Goal: Information Seeking & Learning: Understand process/instructions

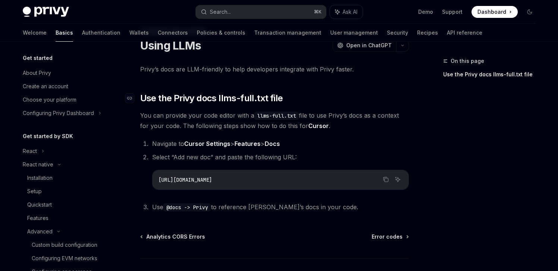
scroll to position [309, 0]
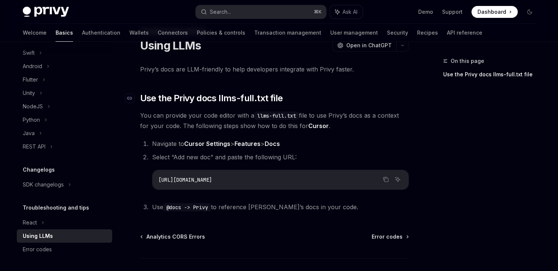
click at [368, 99] on h2 "​ Use the Privy docs llms-full.txt file" at bounding box center [274, 98] width 269 height 12
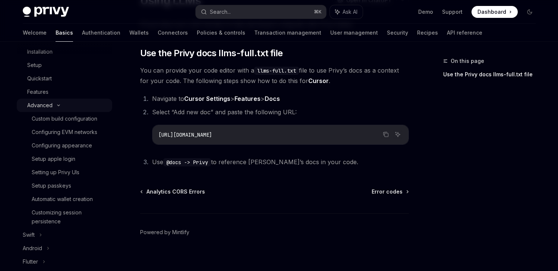
scroll to position [126, 0]
click at [53, 95] on div "Features" at bounding box center [67, 92] width 81 height 9
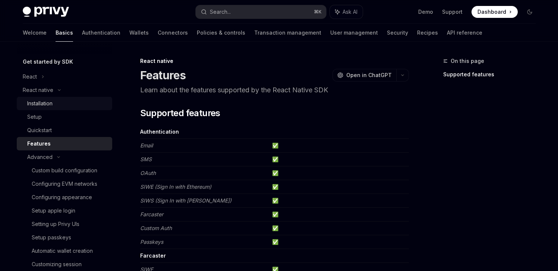
scroll to position [66, 0]
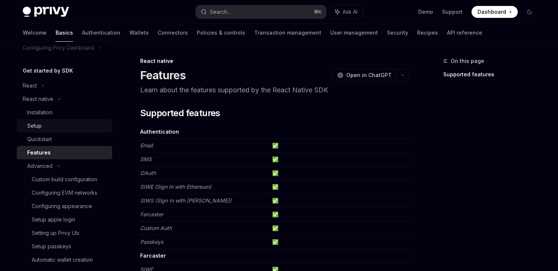
click at [53, 126] on div "Setup" at bounding box center [67, 126] width 81 height 9
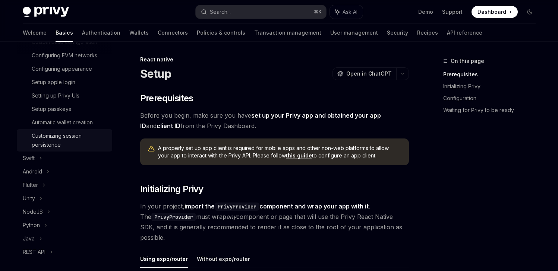
scroll to position [180, 0]
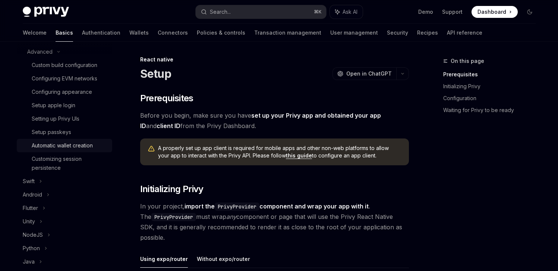
click at [86, 147] on div "Automatic wallet creation" at bounding box center [62, 145] width 61 height 9
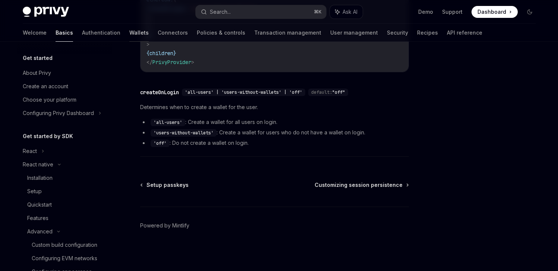
click at [129, 32] on link "Wallets" at bounding box center [138, 33] width 19 height 18
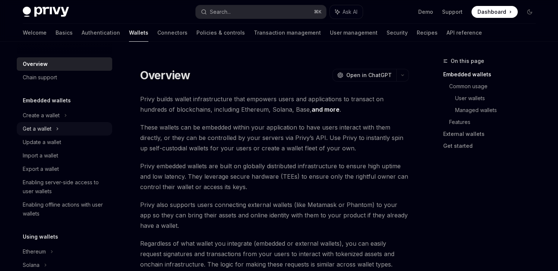
click at [48, 128] on div "Get a wallet" at bounding box center [37, 129] width 29 height 9
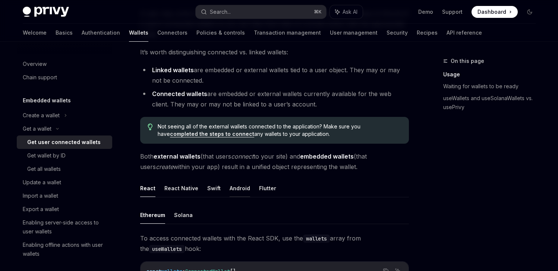
scroll to position [86, 0]
click at [176, 189] on button "React Native" at bounding box center [181, 189] width 34 height 18
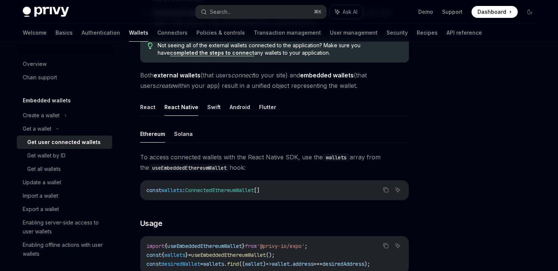
scroll to position [176, 0]
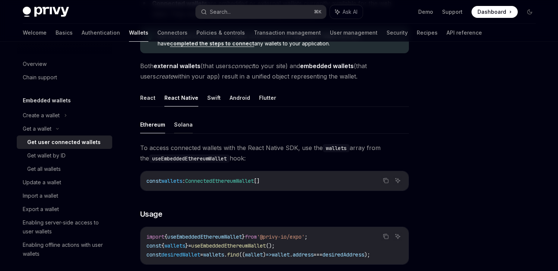
click at [180, 126] on button "Solana" at bounding box center [183, 125] width 19 height 18
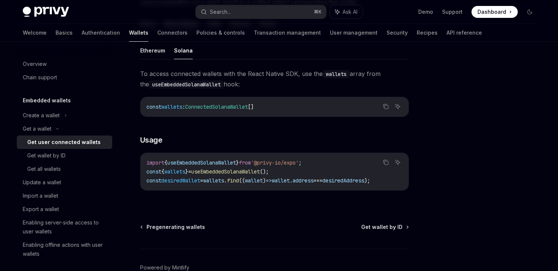
scroll to position [251, 0]
drag, startPoint x: 286, startPoint y: 171, endPoint x: 254, endPoint y: 169, distance: 32.1
click at [254, 169] on code "import { useEmbeddedSolanaWallet } from '@privy-io/expo' ; const { wallets } = …" at bounding box center [275, 171] width 256 height 27
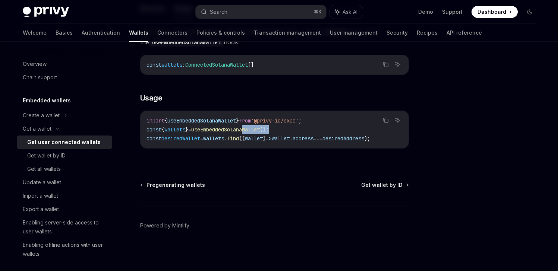
scroll to position [293, 0]
click at [61, 157] on div "Get wallet by ID" at bounding box center [46, 155] width 38 height 9
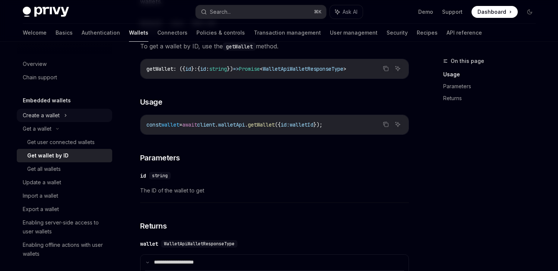
click at [58, 110] on div "Create a wallet" at bounding box center [64, 115] width 95 height 13
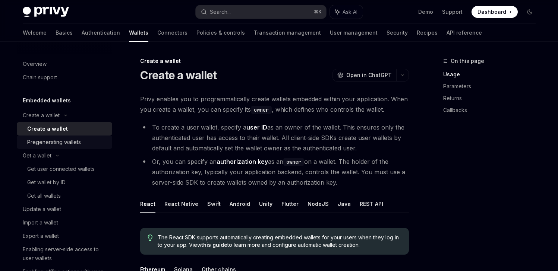
click at [75, 143] on div "Pregenerating wallets" at bounding box center [54, 142] width 54 height 9
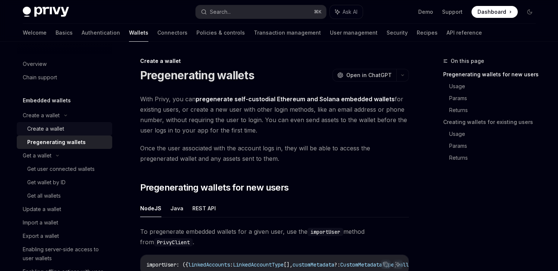
click at [70, 130] on div "Create a wallet" at bounding box center [67, 129] width 81 height 9
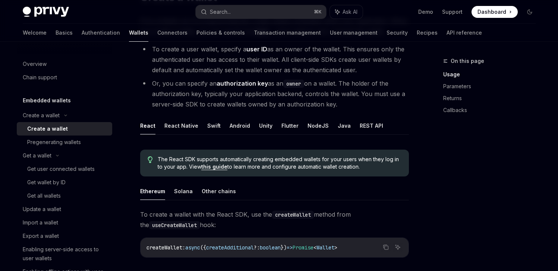
scroll to position [116, 0]
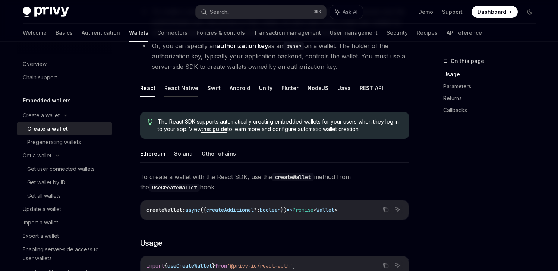
click at [179, 89] on button "React Native" at bounding box center [181, 88] width 34 height 18
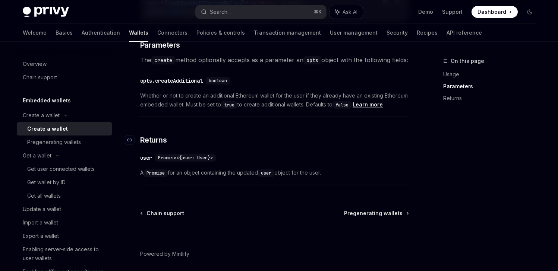
scroll to position [380, 0]
click at [69, 171] on div "Get user connected wallets" at bounding box center [60, 169] width 67 height 9
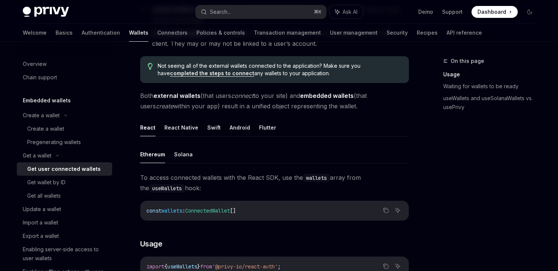
scroll to position [147, 0]
click at [184, 126] on button "React Native" at bounding box center [181, 128] width 34 height 18
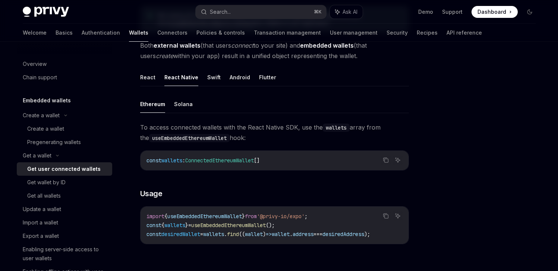
scroll to position [198, 0]
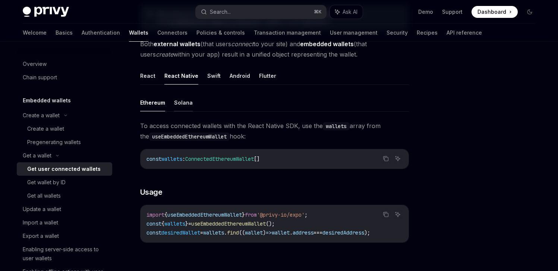
click at [184, 102] on button "Solana" at bounding box center [183, 103] width 19 height 18
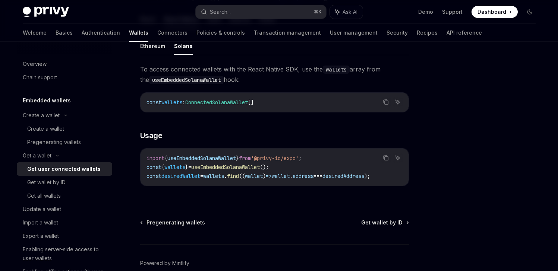
scroll to position [258, 0]
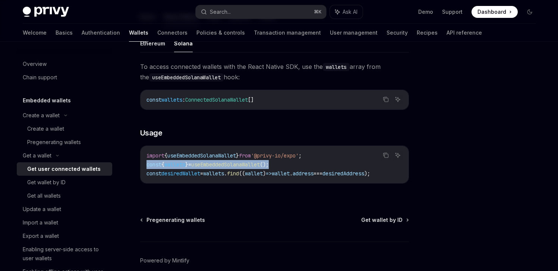
drag, startPoint x: 291, startPoint y: 167, endPoint x: 146, endPoint y: 167, distance: 145.0
click at [146, 167] on div "import { useEmbeddedSolanaWallet } from '@privy-io/expo' ; const { wallets } = …" at bounding box center [275, 164] width 268 height 37
copy span "const { wallets } = useEmbeddedSolanaWallet ();"
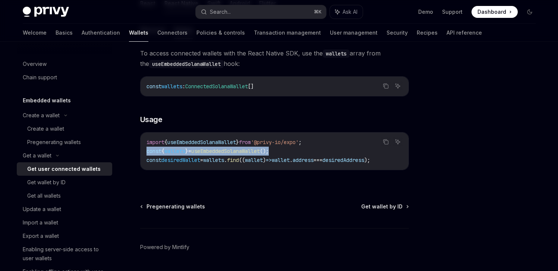
scroll to position [289, 0]
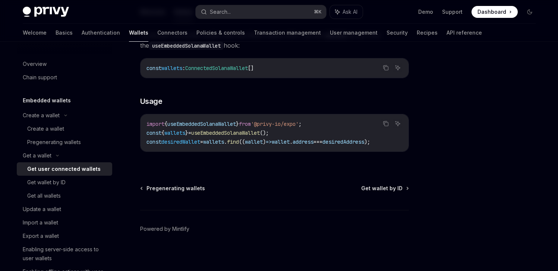
click at [314, 144] on span "address" at bounding box center [303, 142] width 21 height 7
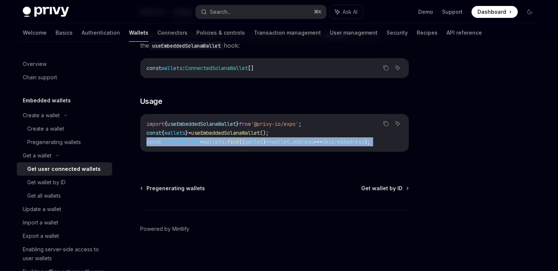
click at [314, 144] on span "address" at bounding box center [303, 142] width 21 height 7
copy div "const desiredWallet = wallets . find (( wallet ) => wallet . address === desire…"
click at [49, 237] on div "Export a wallet" at bounding box center [41, 236] width 36 height 9
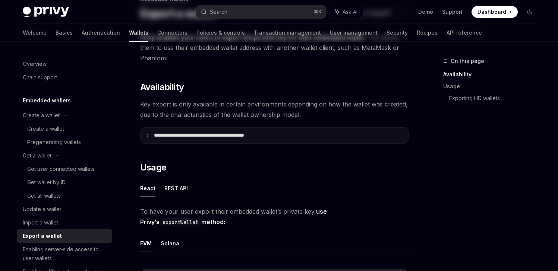
scroll to position [63, 0]
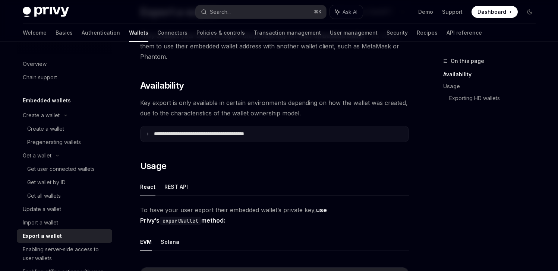
click at [185, 135] on p "**********" at bounding box center [215, 134] width 123 height 7
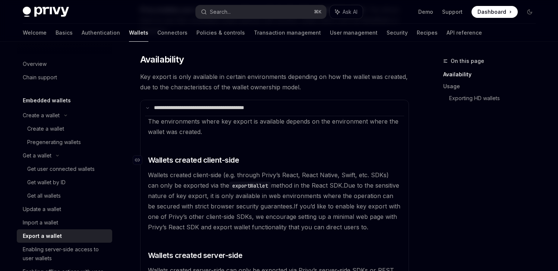
scroll to position [93, 0]
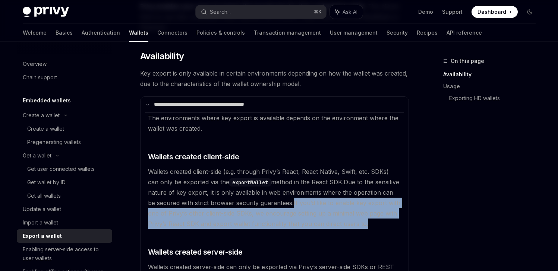
drag, startPoint x: 285, startPoint y: 203, endPoint x: 380, endPoint y: 225, distance: 97.2
click at [380, 225] on available\ "The environments where key export is available depends on the environment where…" at bounding box center [274, 203] width 259 height 181
copy span "If you’d like to enable key export with one of Privy’s other client-side SDKs, …"
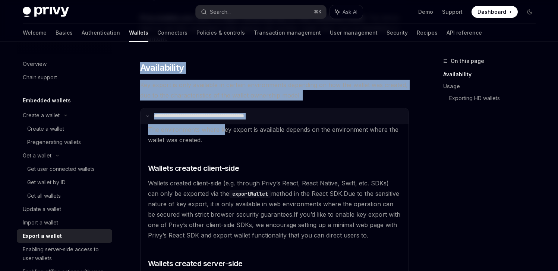
scroll to position [84, 0]
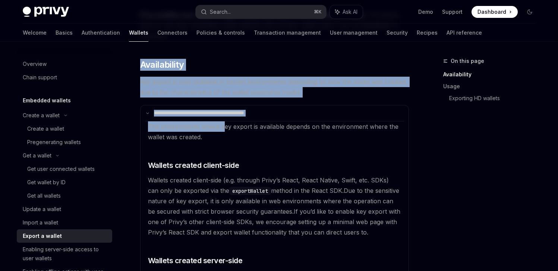
drag, startPoint x: 141, startPoint y: 72, endPoint x: 222, endPoint y: 127, distance: 98.0
click at [132, 66] on div "Navigate to header" at bounding box center [129, 64] width 9 height 9
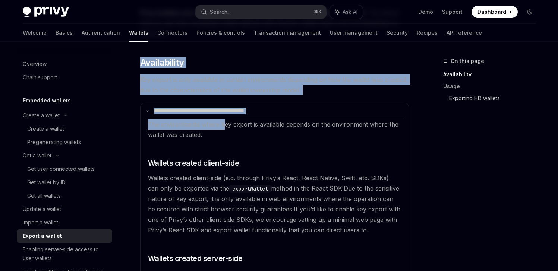
click at [480, 98] on link "Exporting HD wallets" at bounding box center [495, 98] width 92 height 12
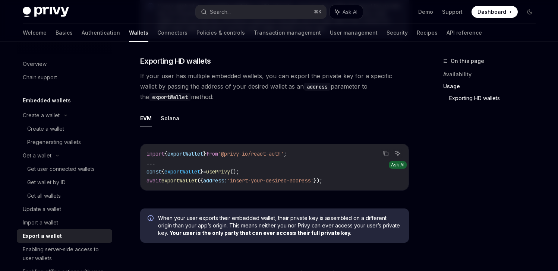
scroll to position [902, 0]
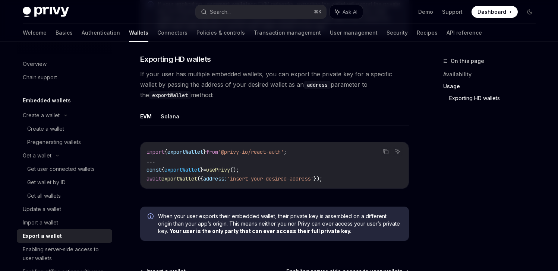
click at [171, 117] on button "Solana" at bounding box center [170, 117] width 19 height 18
type textarea "*"
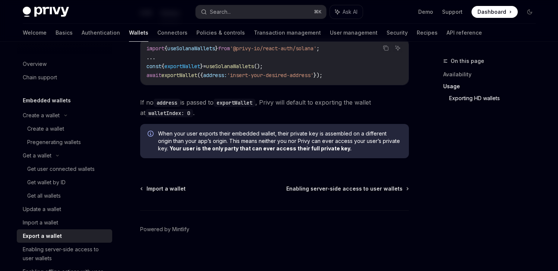
scroll to position [988, 0]
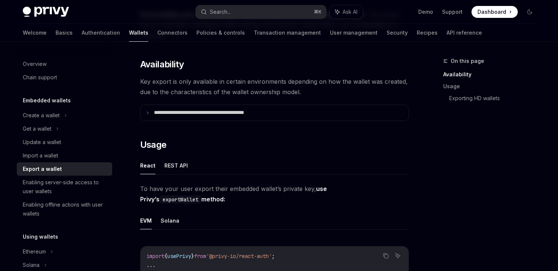
scroll to position [113, 0]
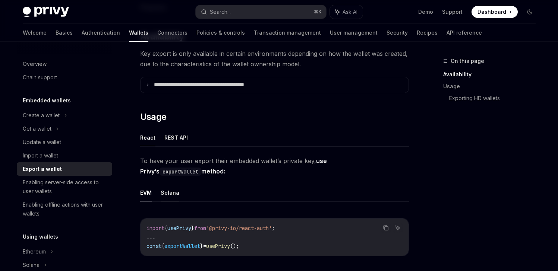
click at [172, 190] on button "Solana" at bounding box center [170, 193] width 19 height 18
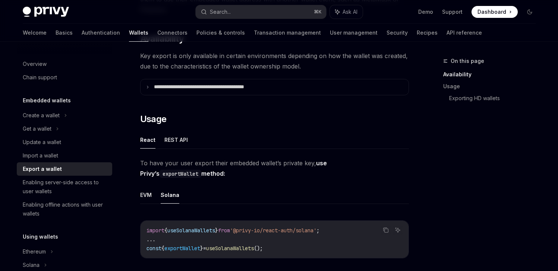
scroll to position [127, 0]
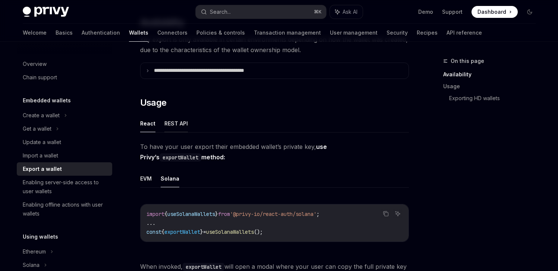
click at [176, 128] on button "REST API" at bounding box center [175, 124] width 23 height 18
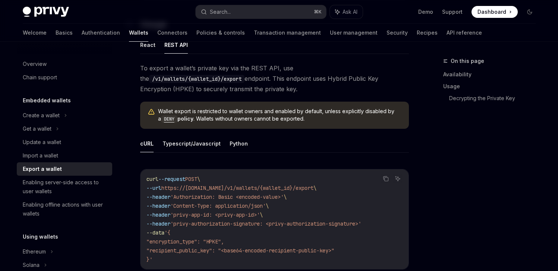
scroll to position [226, 0]
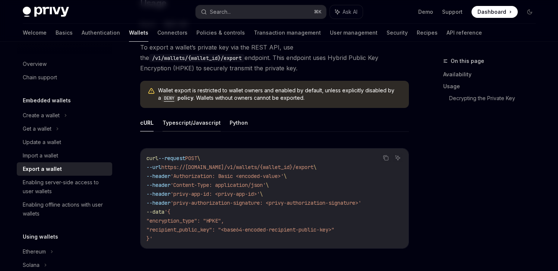
click at [181, 124] on button "Typescript/Javascript" at bounding box center [192, 123] width 58 height 18
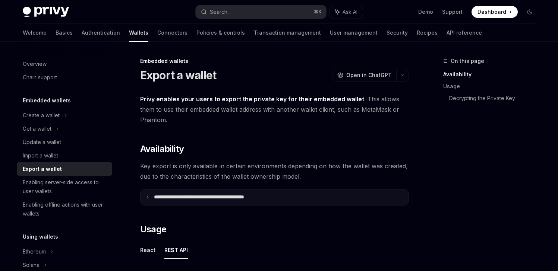
click at [150, 199] on summary "**********" at bounding box center [275, 198] width 268 height 16
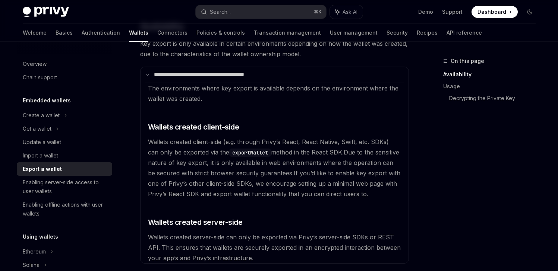
scroll to position [126, 0]
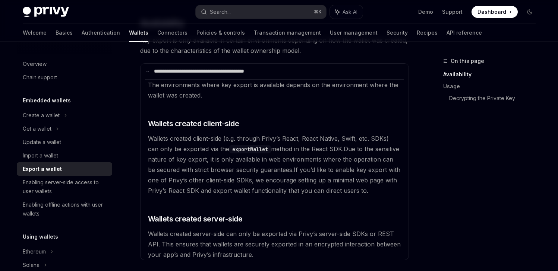
click at [237, 150] on code "exportWallet" at bounding box center [250, 149] width 42 height 8
copy code "exportWallet"
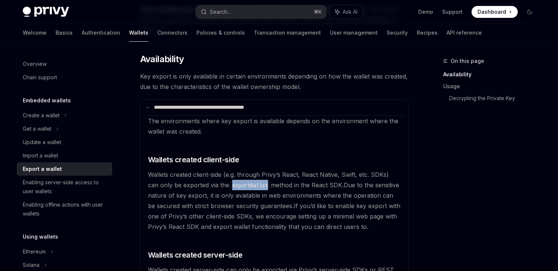
scroll to position [90, 0]
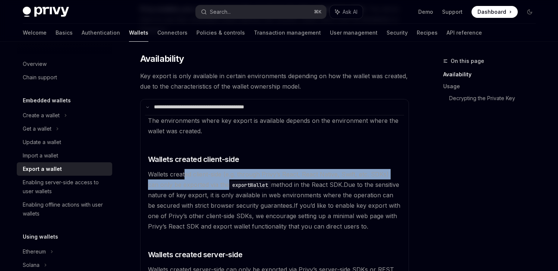
drag, startPoint x: 183, startPoint y: 174, endPoint x: 214, endPoint y: 183, distance: 32.2
click at [214, 183] on span "Wallets created client-side (e.g. through Privy’s React, React Native, Swift, e…" at bounding box center [268, 180] width 241 height 18
click at [216, 185] on span "Wallets created client-side (e.g. through Privy’s React, React Native, Swift, e…" at bounding box center [268, 180] width 241 height 18
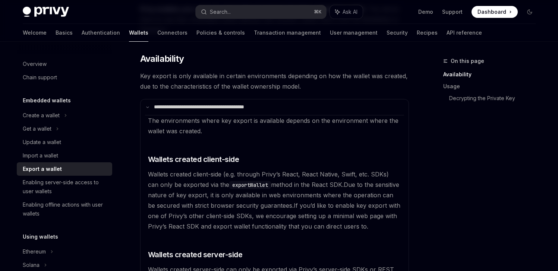
click at [237, 185] on code "exportWallet" at bounding box center [250, 185] width 42 height 8
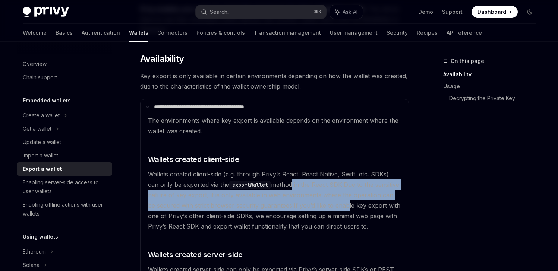
drag, startPoint x: 281, startPoint y: 186, endPoint x: 339, endPoint y: 204, distance: 61.3
click at [339, 204] on available\ "The environments where key export is available depends on the environment where…" at bounding box center [274, 205] width 259 height 181
click at [299, 210] on available\ "The environments where key export is available depends on the environment where…" at bounding box center [274, 205] width 259 height 181
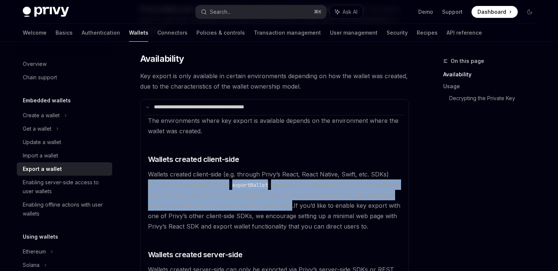
drag, startPoint x: 390, startPoint y: 174, endPoint x: 283, endPoint y: 204, distance: 111.0
click at [283, 204] on available\ "The environments where key export is available depends on the environment where…" at bounding box center [274, 205] width 259 height 181
copy available\ "can only be exported via the exportWallet method in the React SDK. Due to the s…"
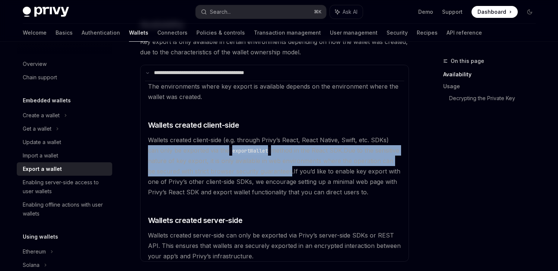
scroll to position [126, 0]
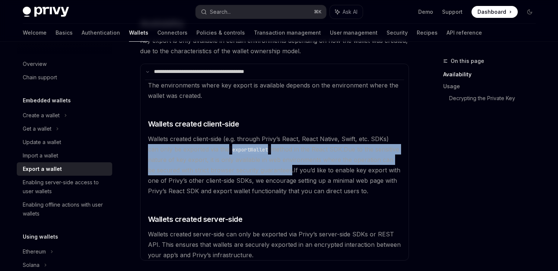
click at [200, 154] on available\ "The environments where key export is available depends on the environment where…" at bounding box center [274, 170] width 259 height 181
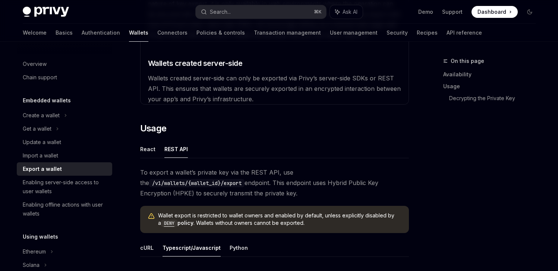
scroll to position [264, 0]
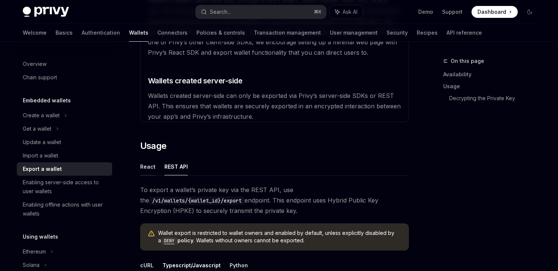
click at [146, 168] on button "React" at bounding box center [147, 167] width 15 height 18
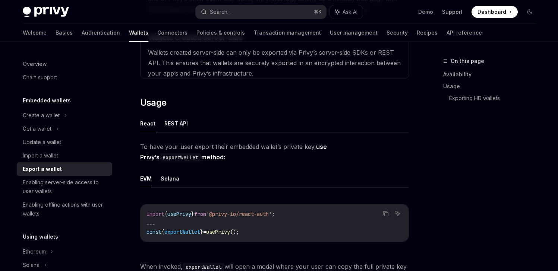
scroll to position [358, 0]
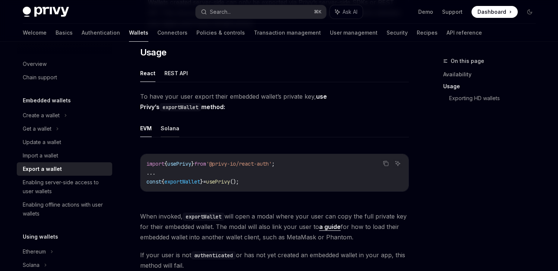
click at [168, 130] on button "Solana" at bounding box center [170, 129] width 19 height 18
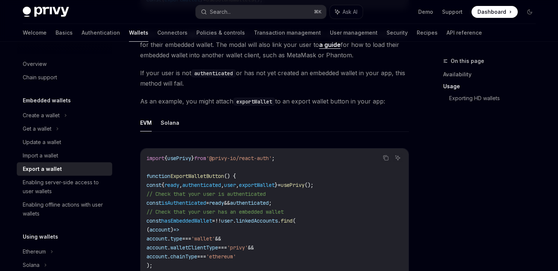
scroll to position [539, 0]
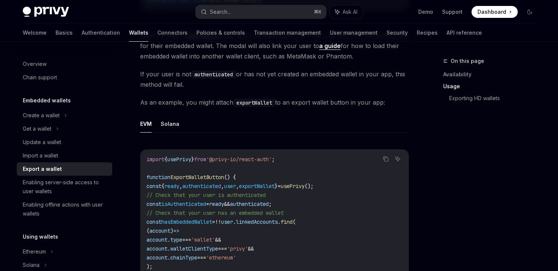
click at [254, 103] on code "exportWallet" at bounding box center [254, 103] width 42 height 8
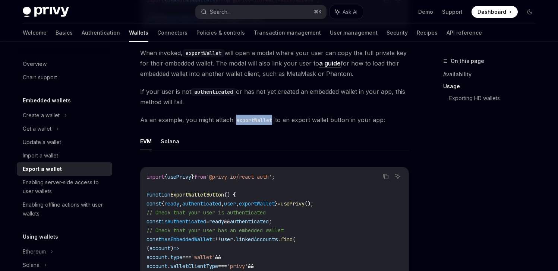
scroll to position [493, 0]
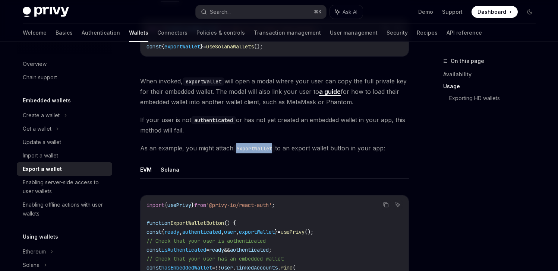
type textarea "*"
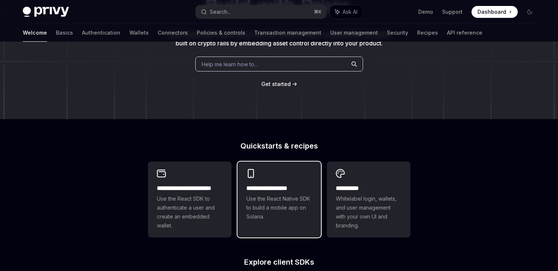
scroll to position [94, 0]
